Goal: Entertainment & Leisure: Consume media (video, audio)

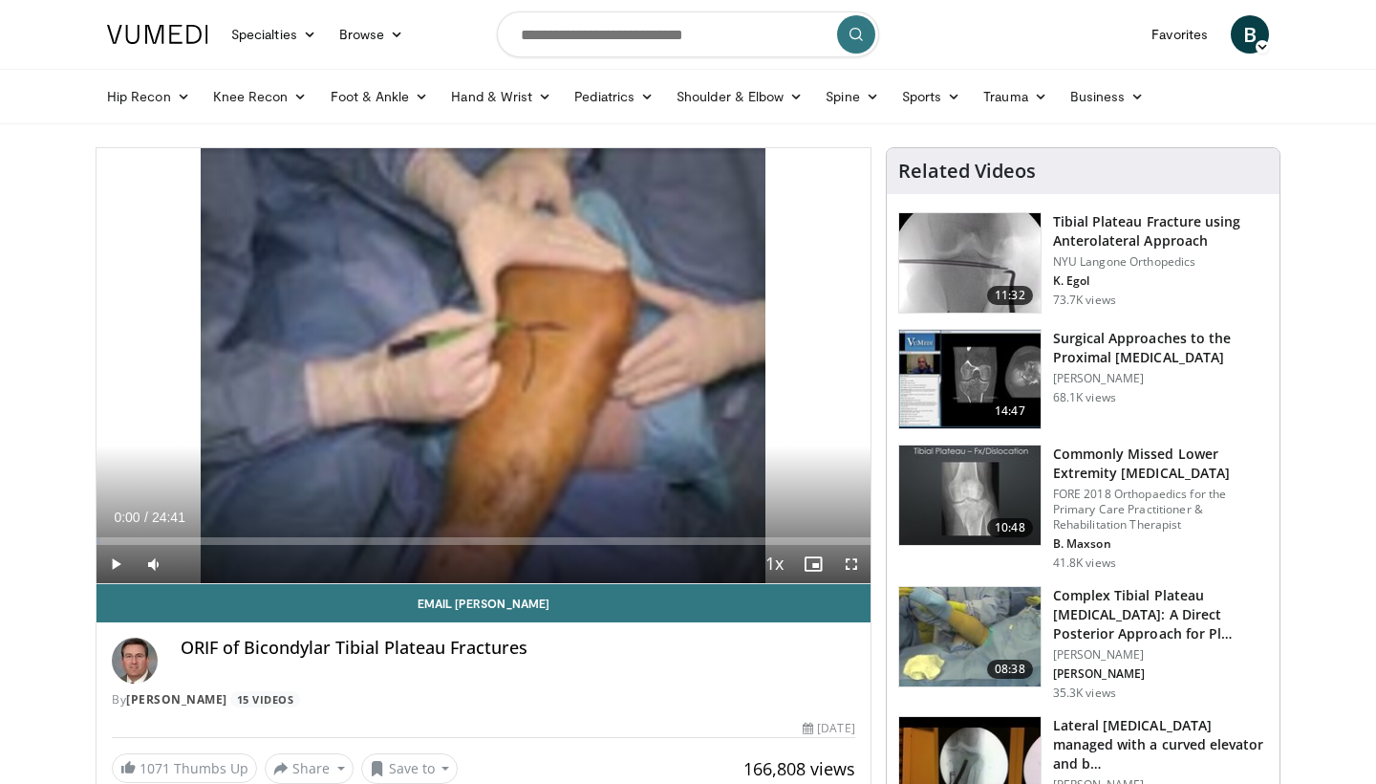
click at [849, 555] on span "Video Player" at bounding box center [852, 564] width 38 height 38
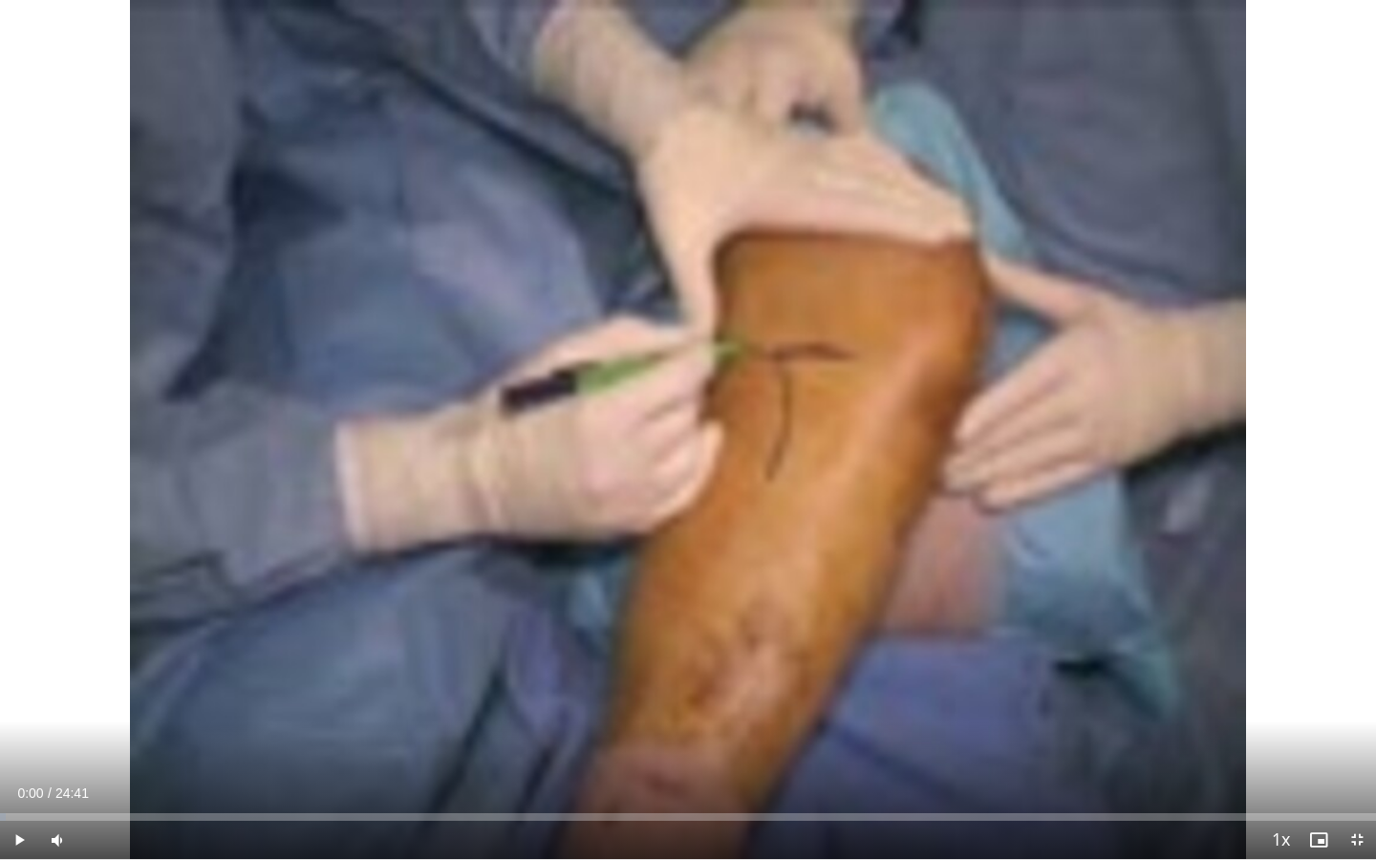
click at [17, 783] on span "Video Player" at bounding box center [19, 840] width 38 height 38
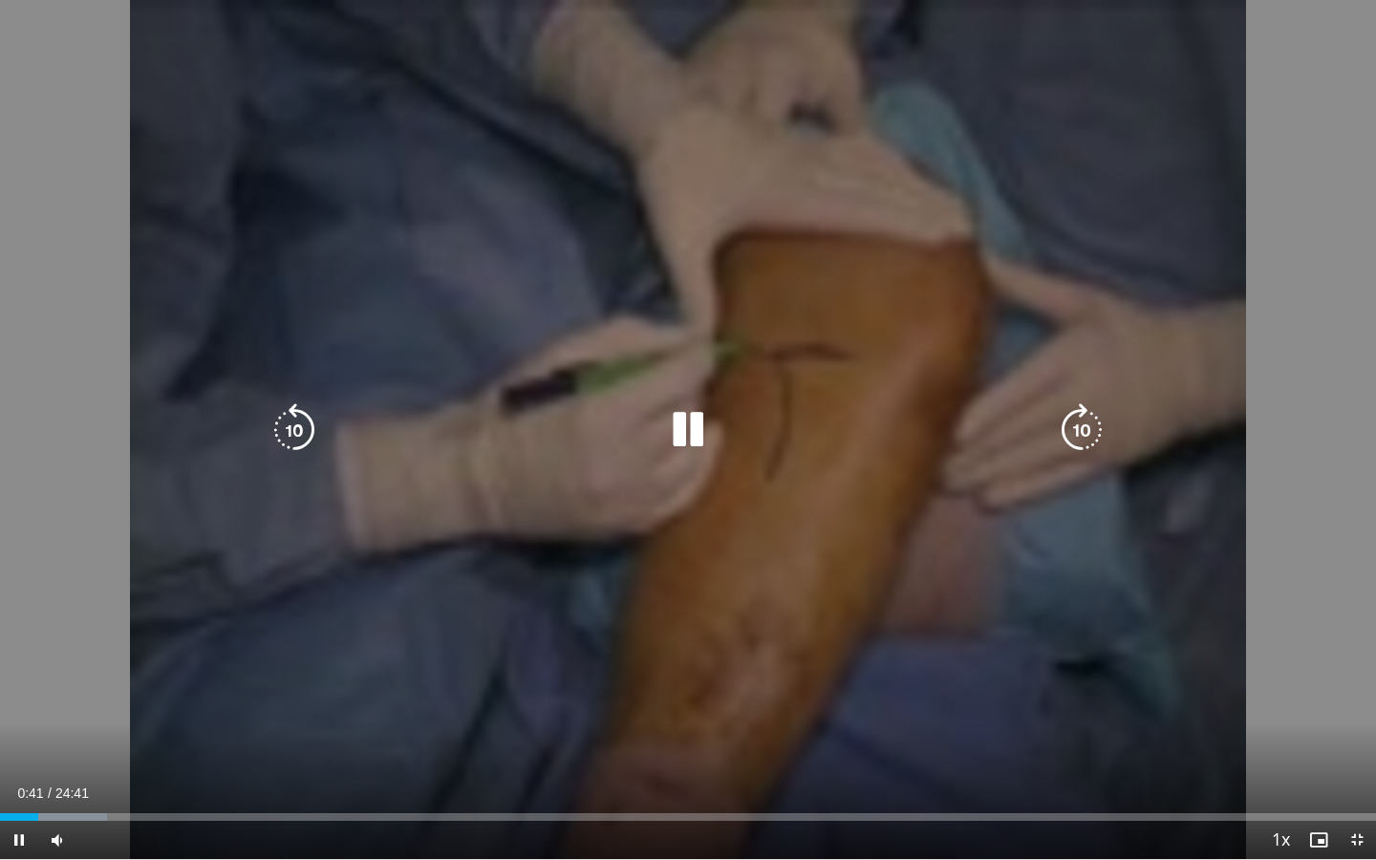
click at [673, 449] on icon "Video Player" at bounding box center [688, 430] width 54 height 54
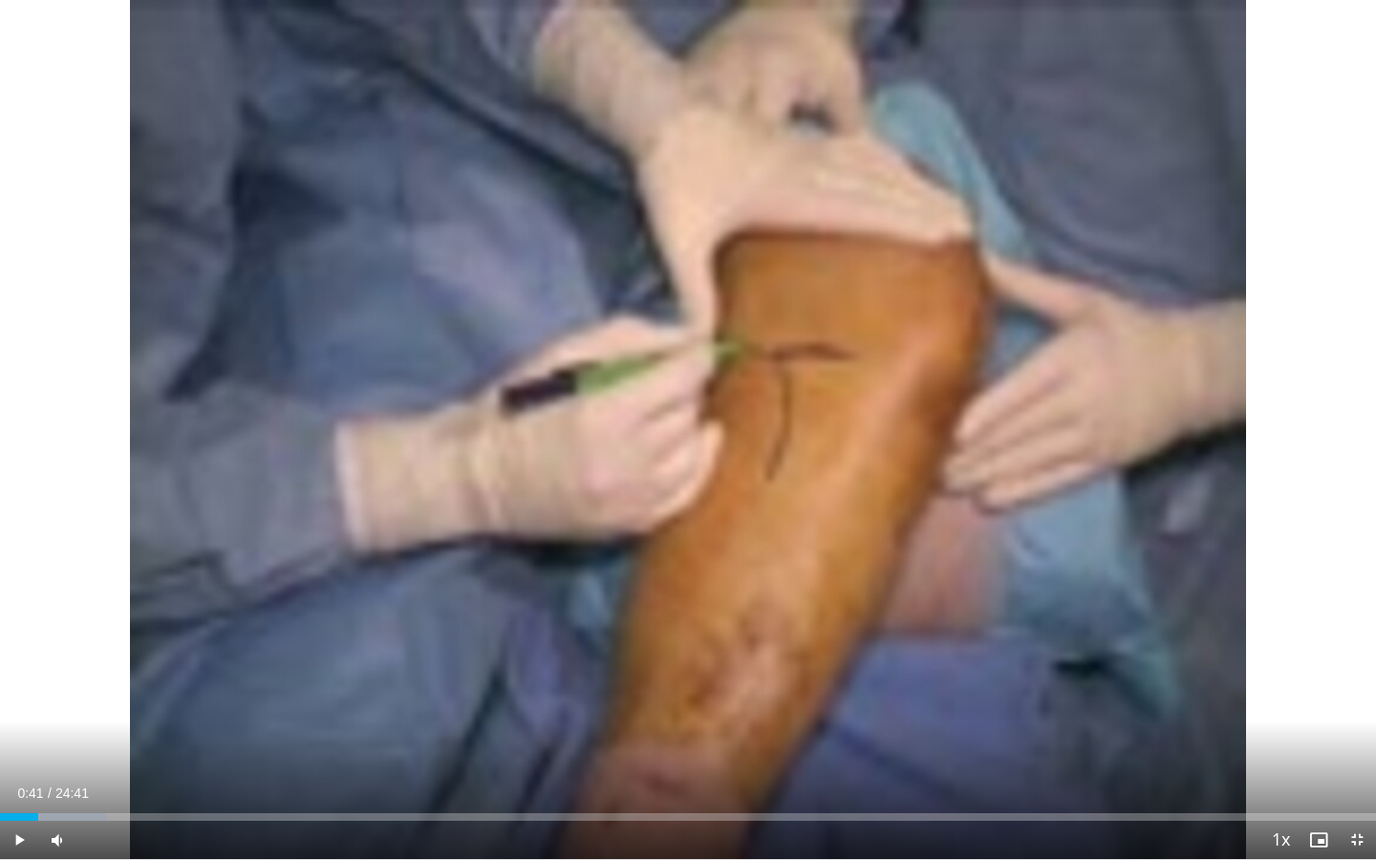
click at [673, 449] on div "10 seconds Tap to unmute" at bounding box center [688, 429] width 1376 height 859
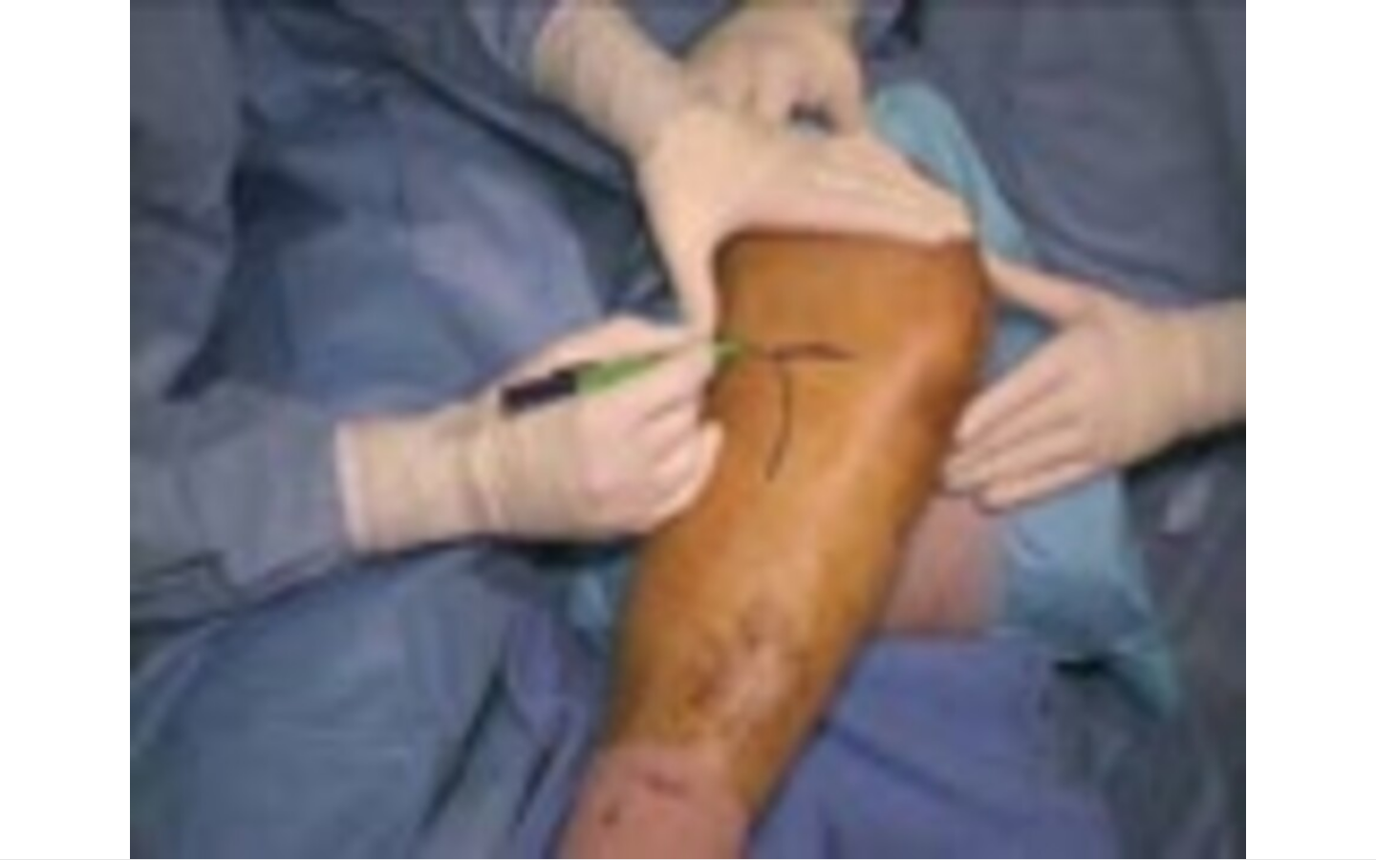
click at [673, 449] on div "10 seconds Tap to unmute" at bounding box center [688, 429] width 1376 height 859
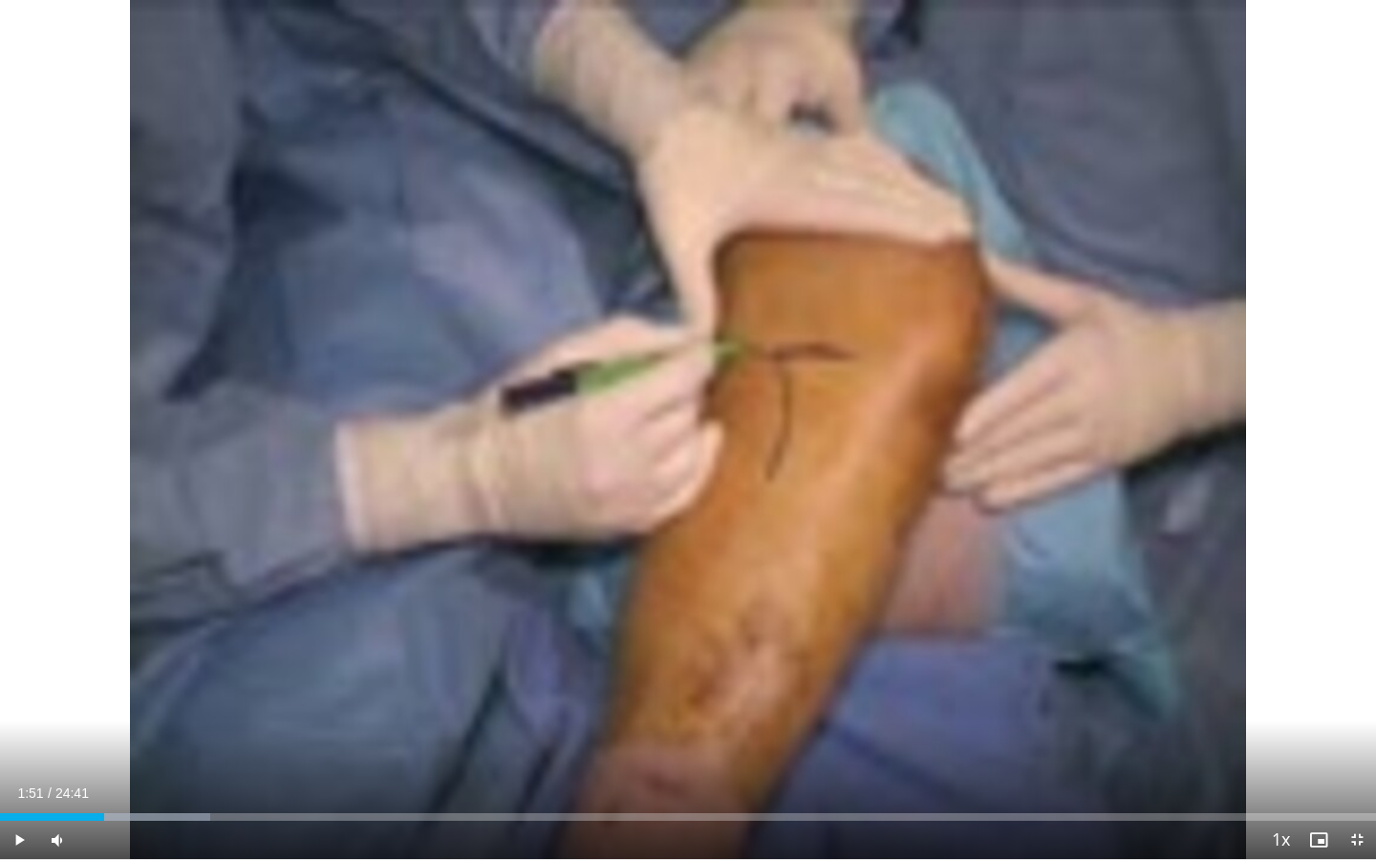
click at [673, 449] on div "10 seconds Tap to unmute" at bounding box center [688, 429] width 1376 height 859
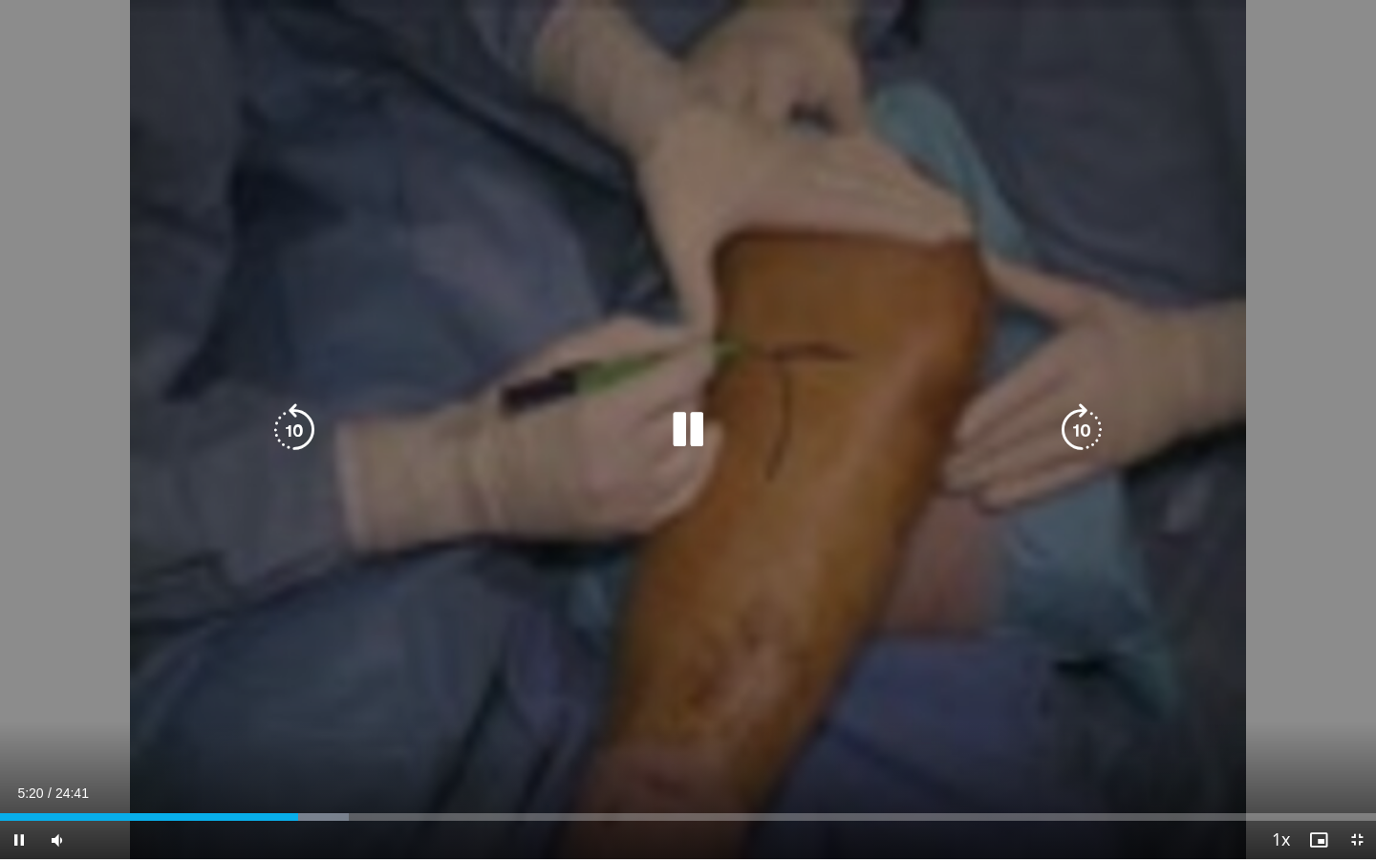
click at [658, 438] on div "Video Player" at bounding box center [688, 430] width 826 height 38
click at [678, 435] on icon "Video Player" at bounding box center [688, 430] width 54 height 54
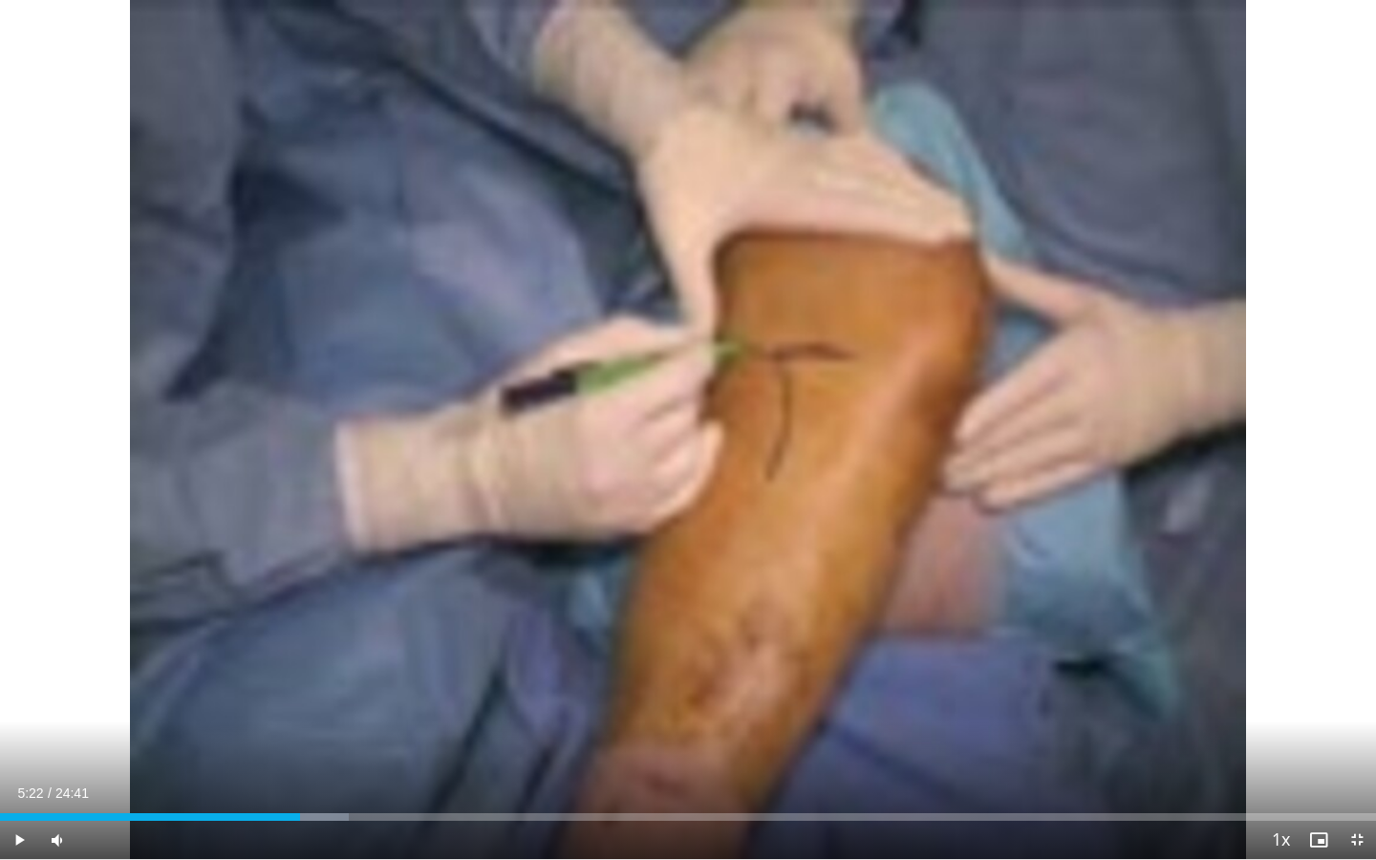
click at [678, 435] on div "10 seconds Tap to unmute" at bounding box center [688, 429] width 1376 height 859
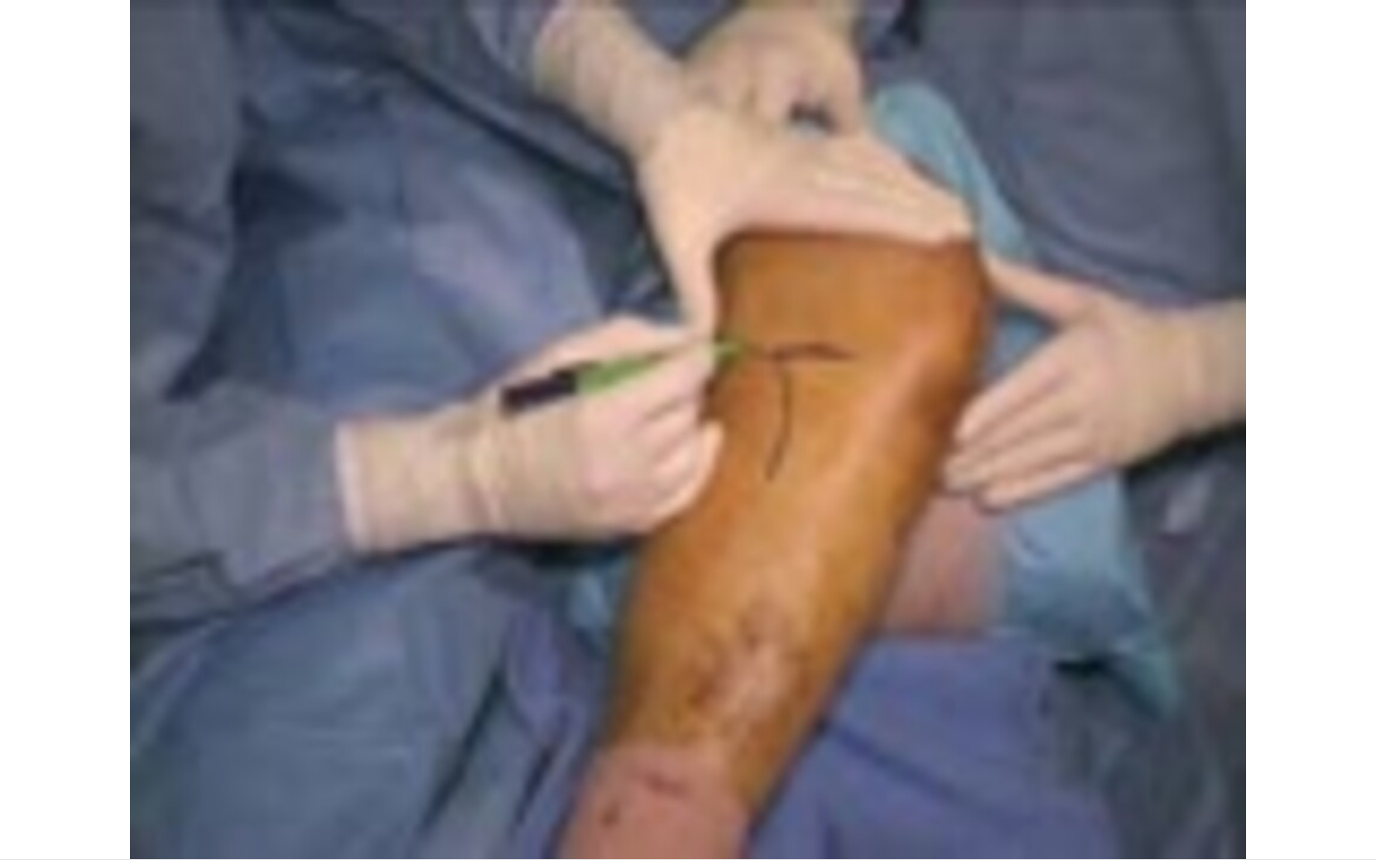
click at [678, 435] on div "10 seconds Tap to unmute" at bounding box center [688, 429] width 1376 height 859
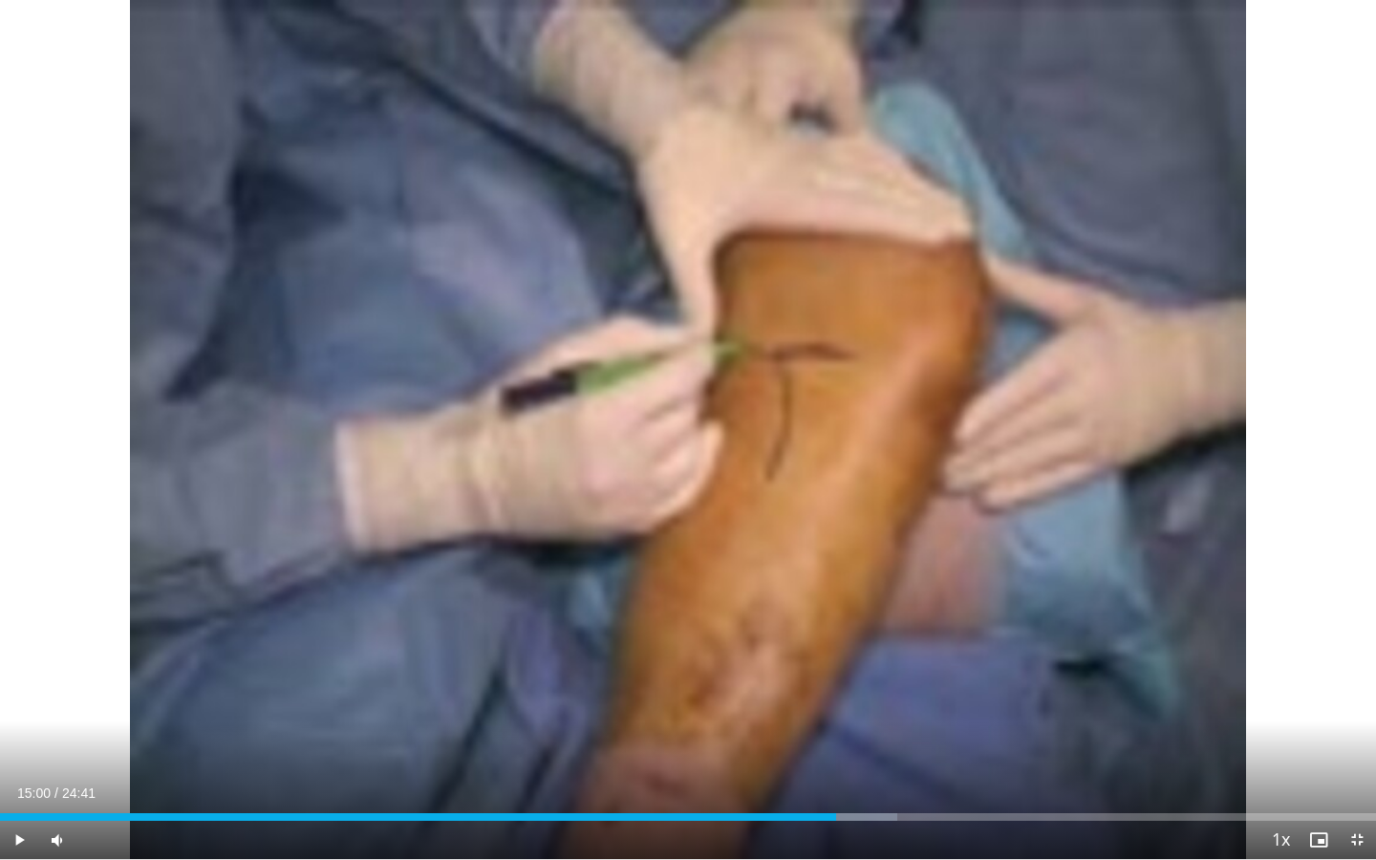
click at [678, 435] on div "10 seconds Tap to unmute" at bounding box center [688, 429] width 1376 height 859
click at [1355, 783] on span "Video Player" at bounding box center [1357, 840] width 38 height 38
